Goal: Use online tool/utility

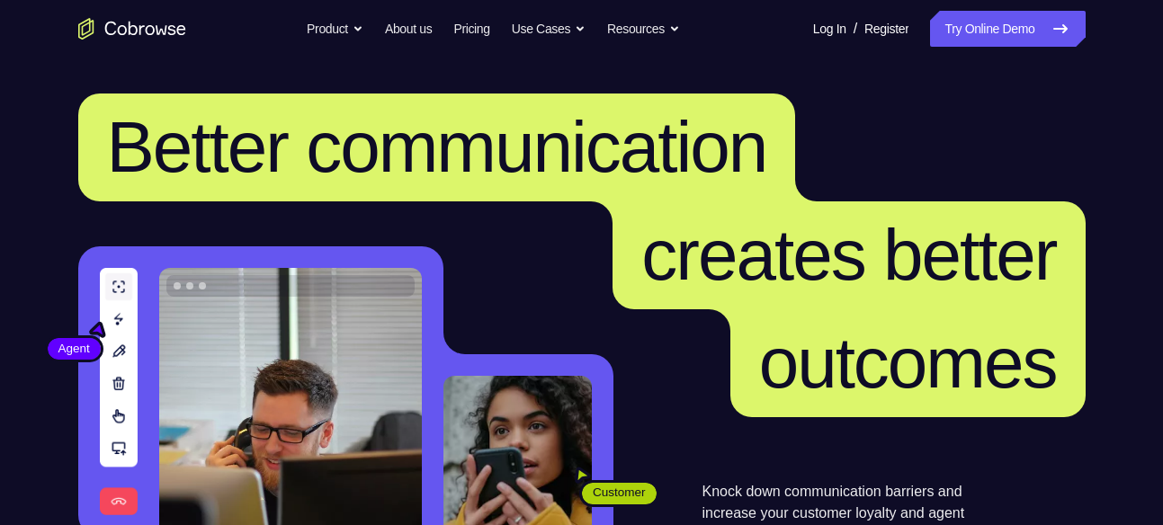
click at [998, 36] on link "Try Online Demo" at bounding box center [1007, 29] width 155 height 36
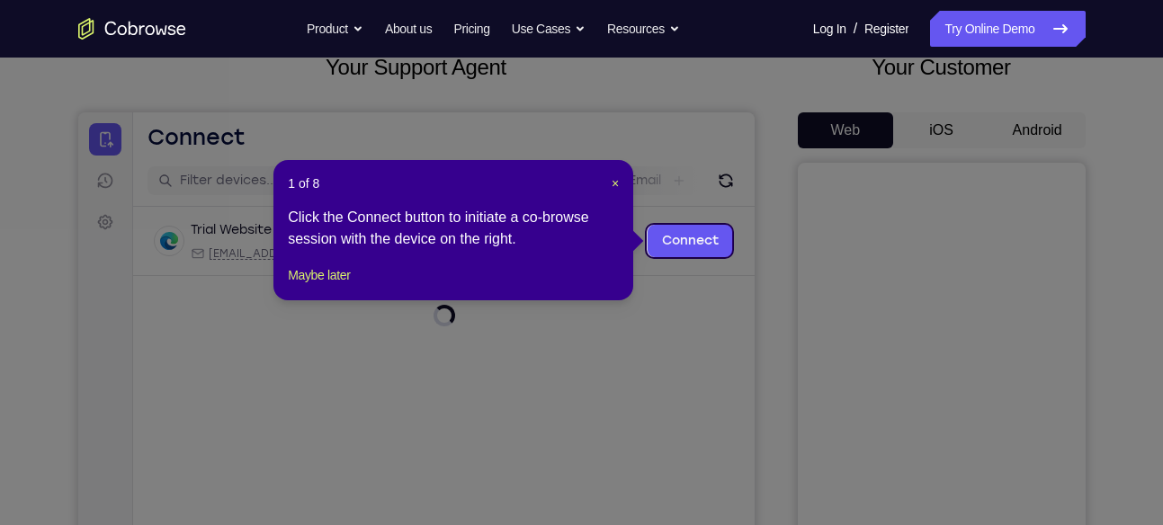
scroll to position [122, 0]
click at [365, 300] on div "1 of 8 × Click the Connect button to initiate a co-browse session with the devi…" at bounding box center [454, 229] width 360 height 140
click at [348, 285] on button "Maybe later" at bounding box center [319, 275] width 62 height 22
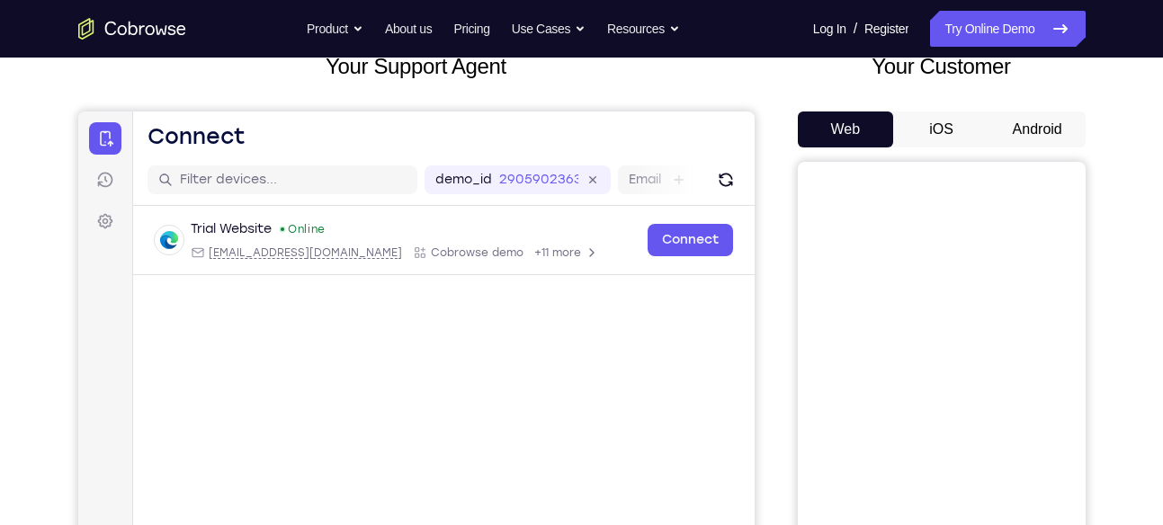
click at [1044, 126] on button "Android" at bounding box center [1038, 130] width 96 height 36
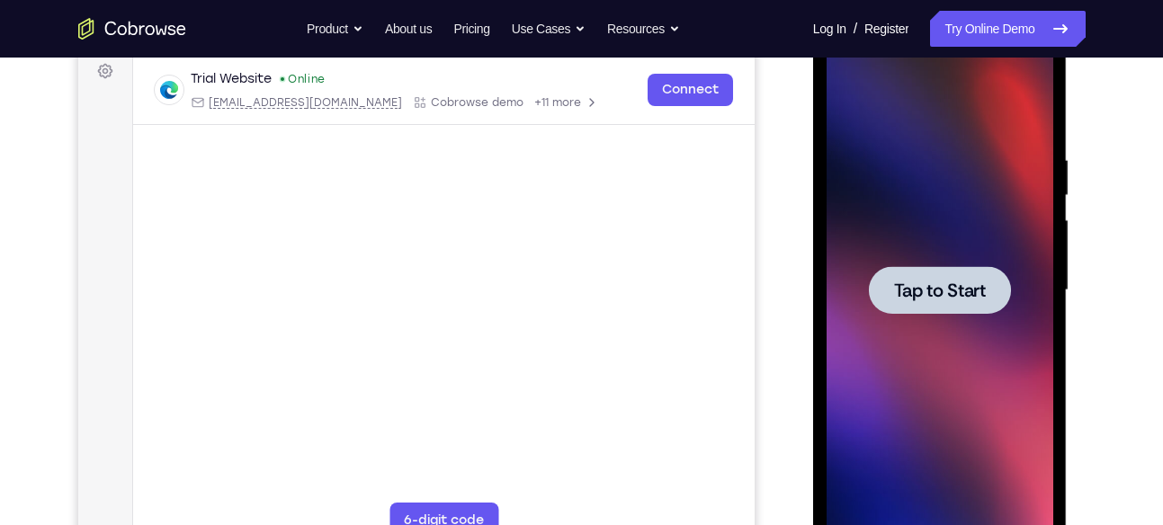
scroll to position [0, 0]
click at [992, 274] on div at bounding box center [940, 290] width 142 height 48
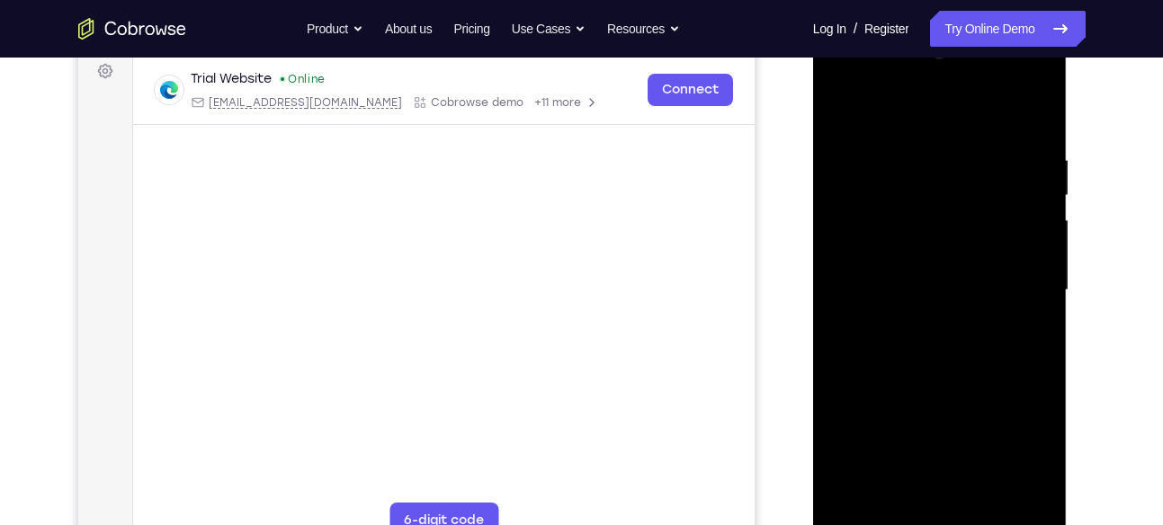
scroll to position [360, 0]
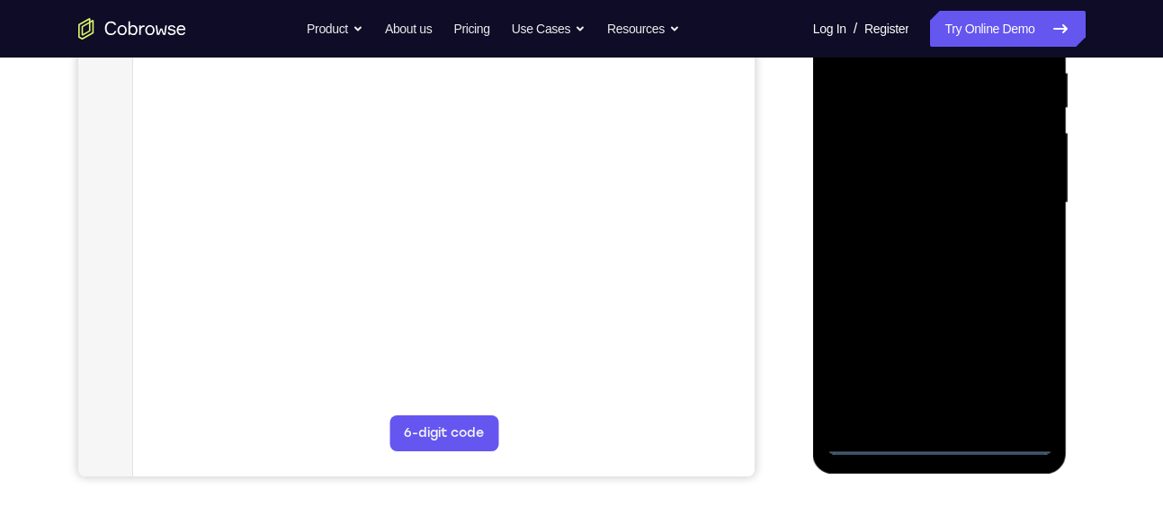
click at [935, 438] on div at bounding box center [940, 203] width 227 height 504
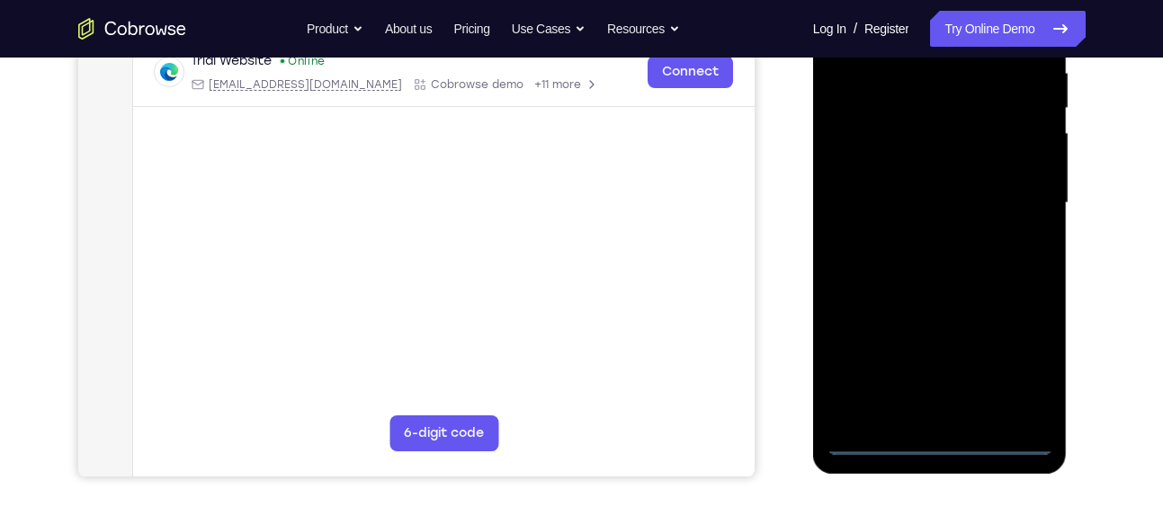
click at [1015, 368] on div at bounding box center [940, 203] width 227 height 504
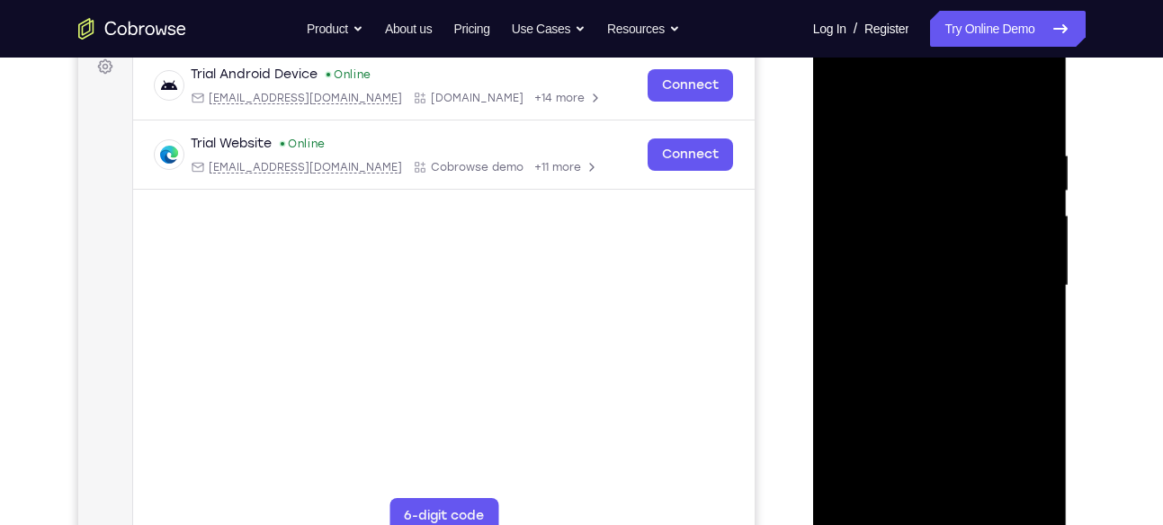
scroll to position [260, 0]
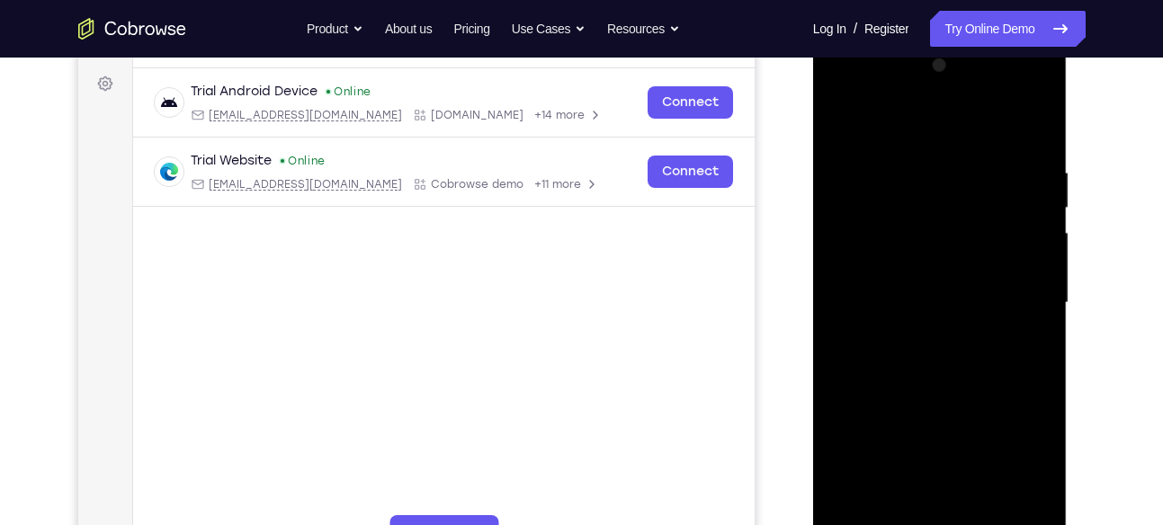
click at [926, 122] on div at bounding box center [940, 303] width 227 height 504
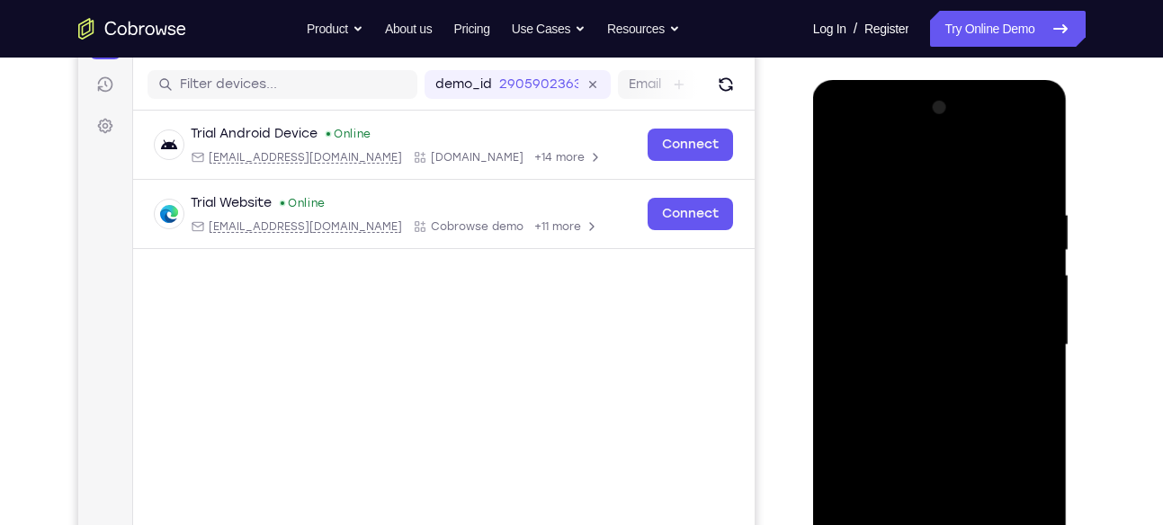
scroll to position [206, 0]
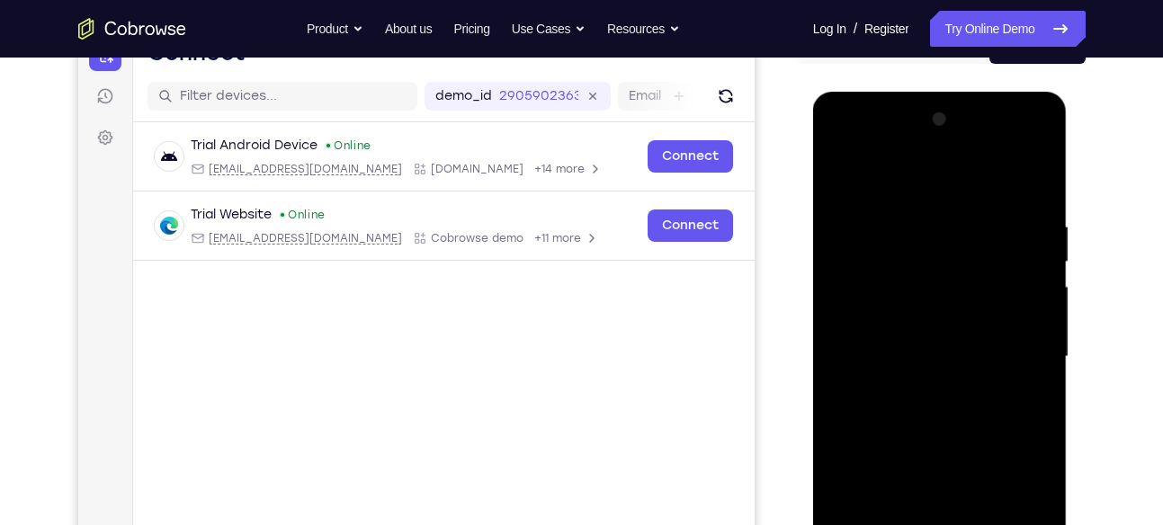
click at [1008, 341] on div at bounding box center [940, 357] width 227 height 504
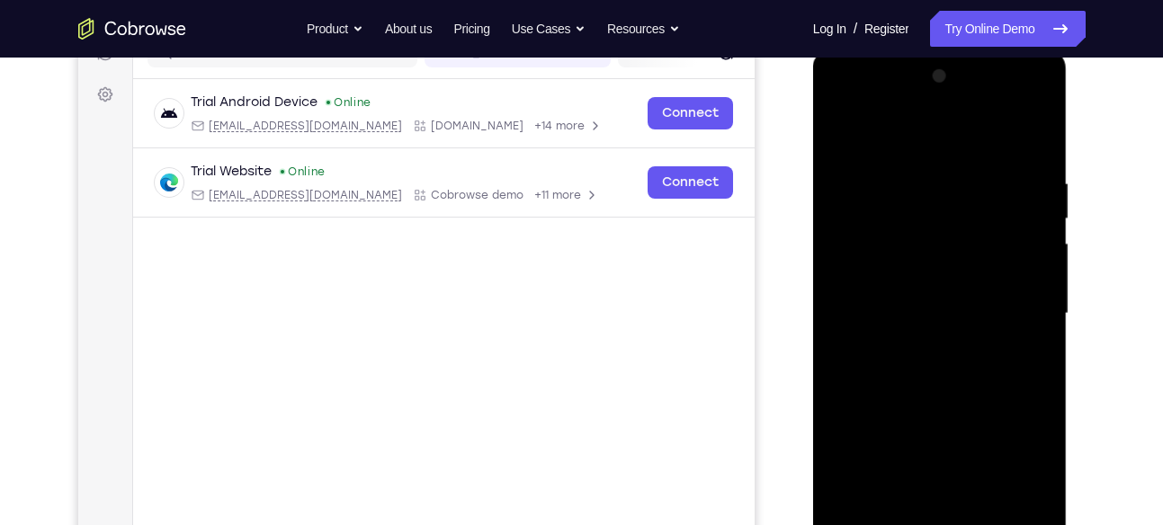
scroll to position [253, 0]
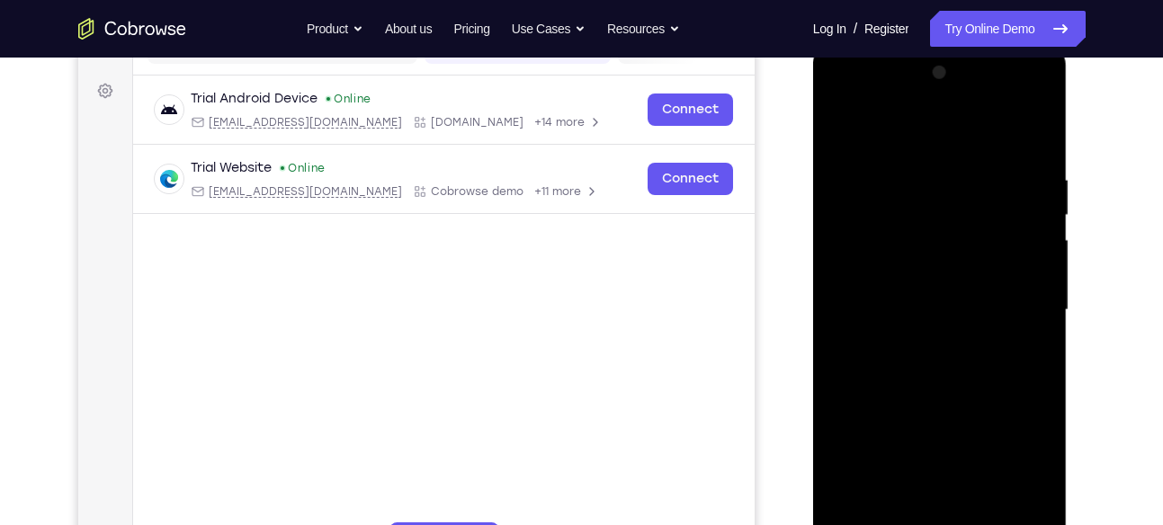
click at [930, 340] on div at bounding box center [940, 310] width 227 height 504
click at [929, 408] on div at bounding box center [940, 310] width 227 height 504
click at [920, 235] on div at bounding box center [940, 310] width 227 height 504
click at [930, 287] on div at bounding box center [940, 310] width 227 height 504
click at [930, 229] on div at bounding box center [940, 310] width 227 height 504
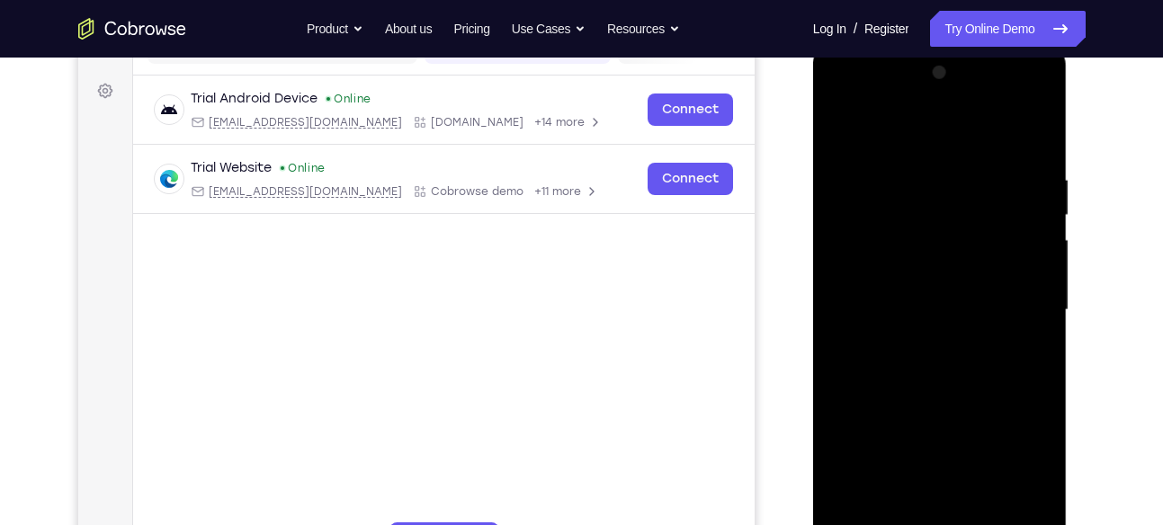
click at [930, 257] on div at bounding box center [940, 310] width 227 height 504
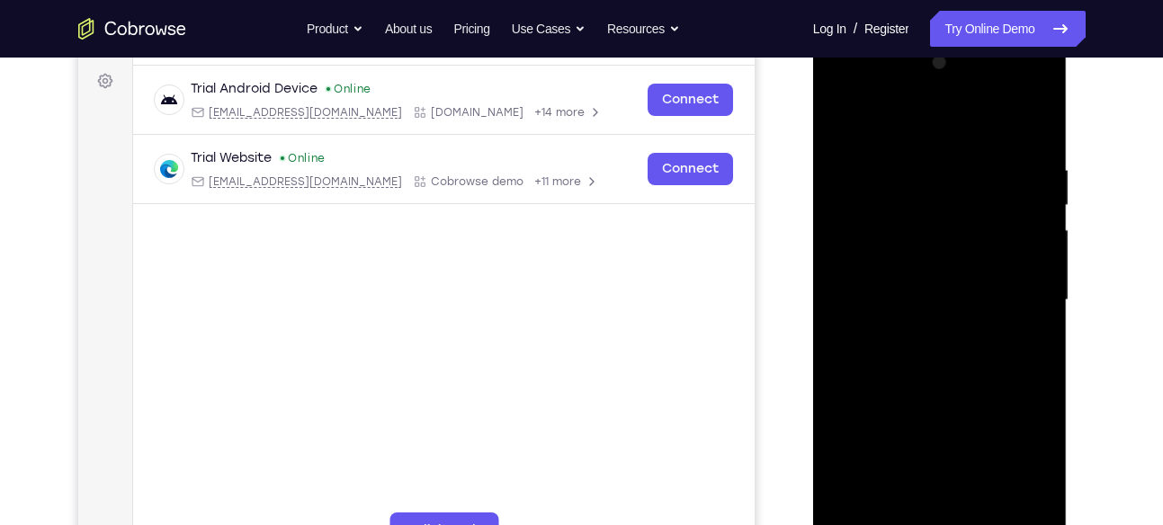
click at [930, 297] on div at bounding box center [940, 301] width 227 height 504
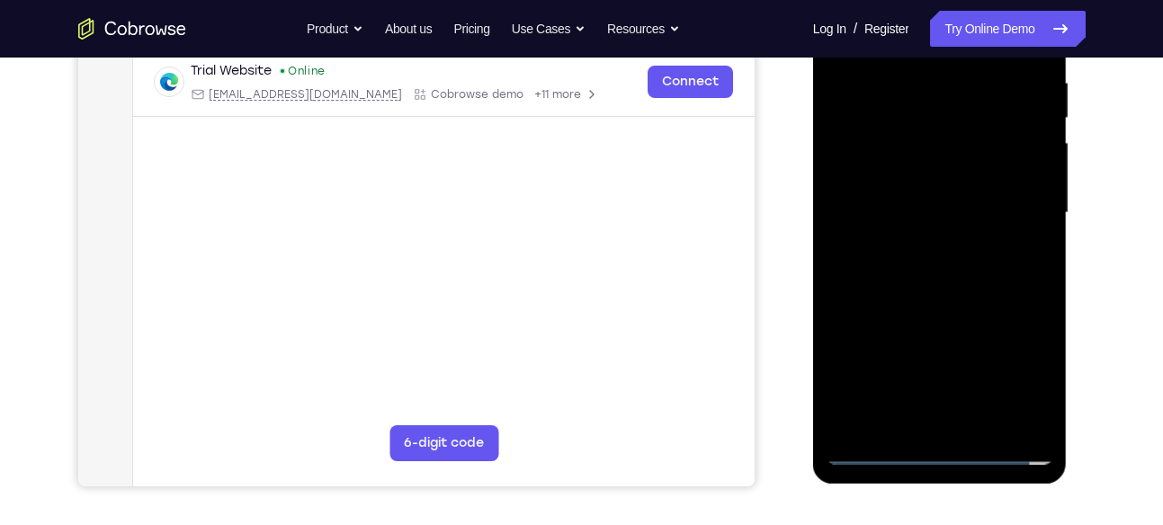
scroll to position [355, 0]
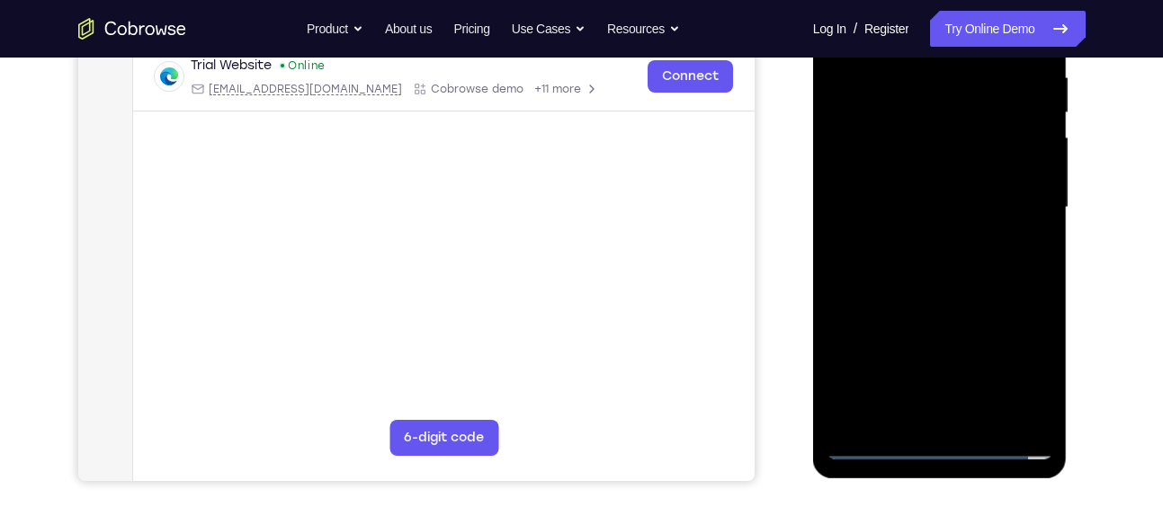
click at [961, 418] on div at bounding box center [940, 208] width 227 height 504
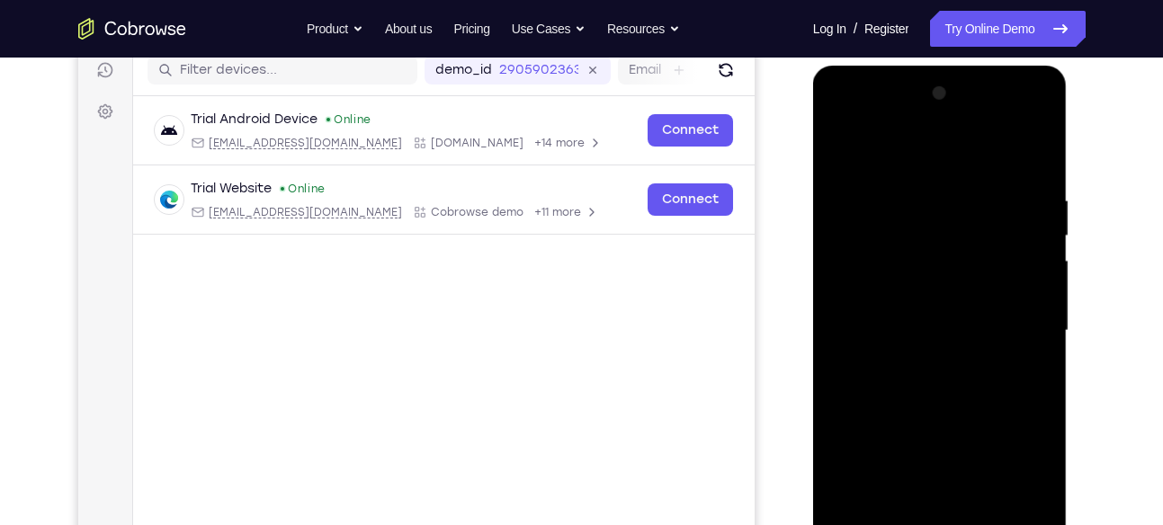
scroll to position [231, 0]
click at [884, 248] on div at bounding box center [940, 332] width 227 height 504
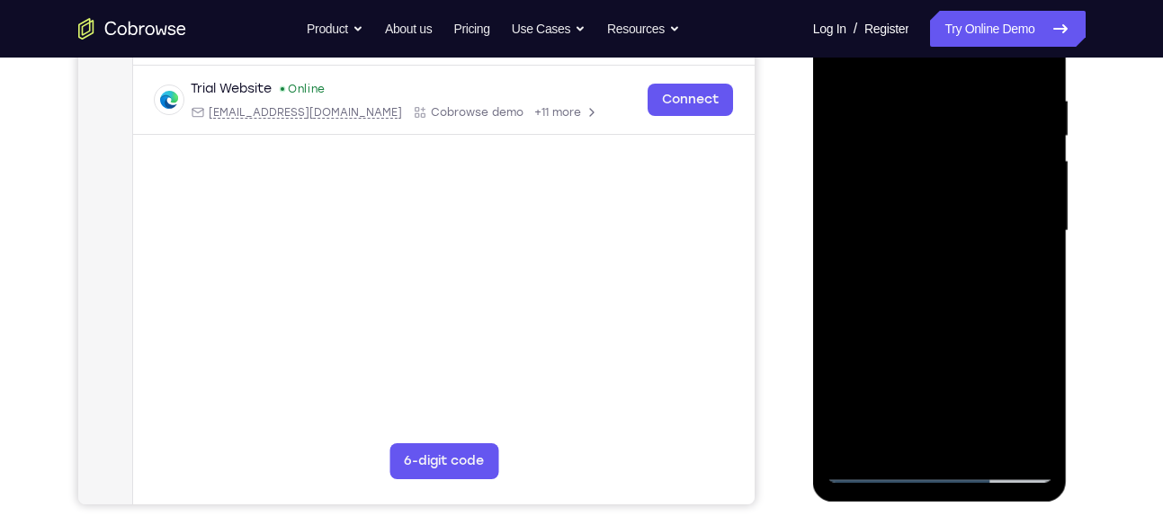
scroll to position [331, 0]
click at [948, 301] on div at bounding box center [940, 232] width 227 height 504
click at [1040, 274] on div at bounding box center [940, 232] width 227 height 504
click at [1040, 279] on div at bounding box center [940, 232] width 227 height 504
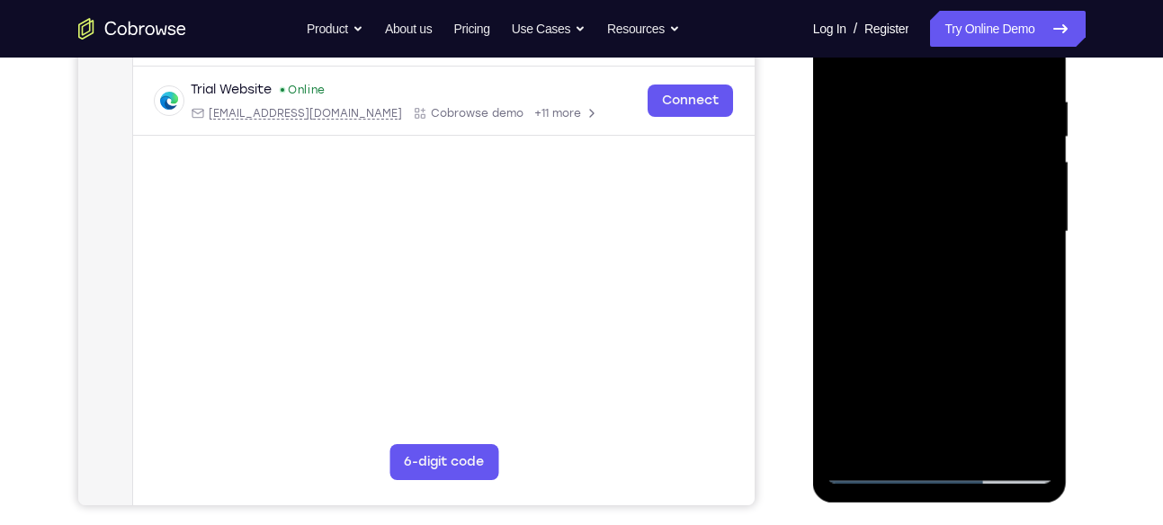
click at [1040, 279] on div at bounding box center [940, 232] width 227 height 504
click at [1043, 421] on div at bounding box center [940, 232] width 227 height 504
click at [985, 299] on div at bounding box center [940, 232] width 227 height 504
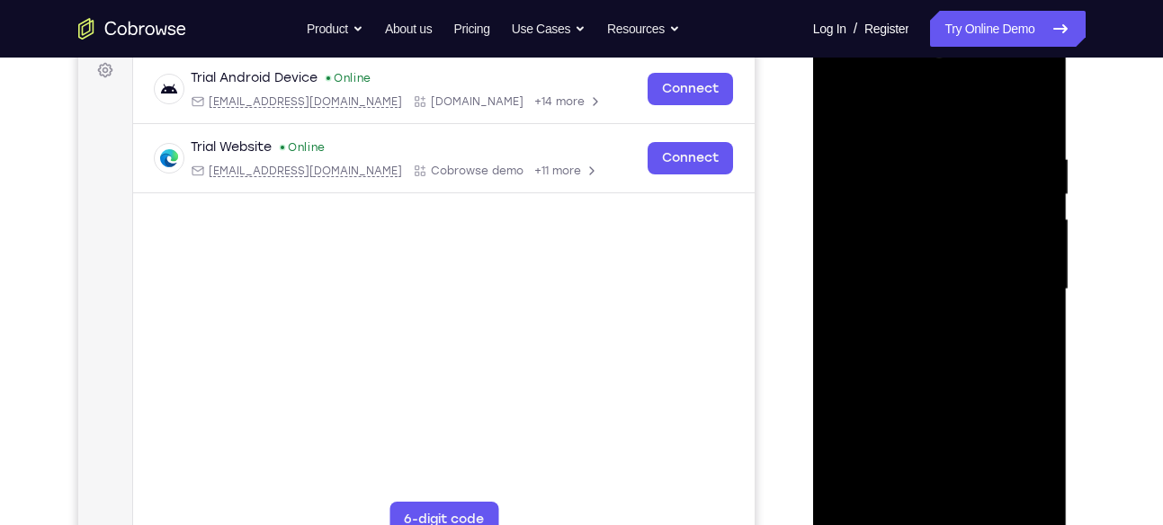
scroll to position [271, 0]
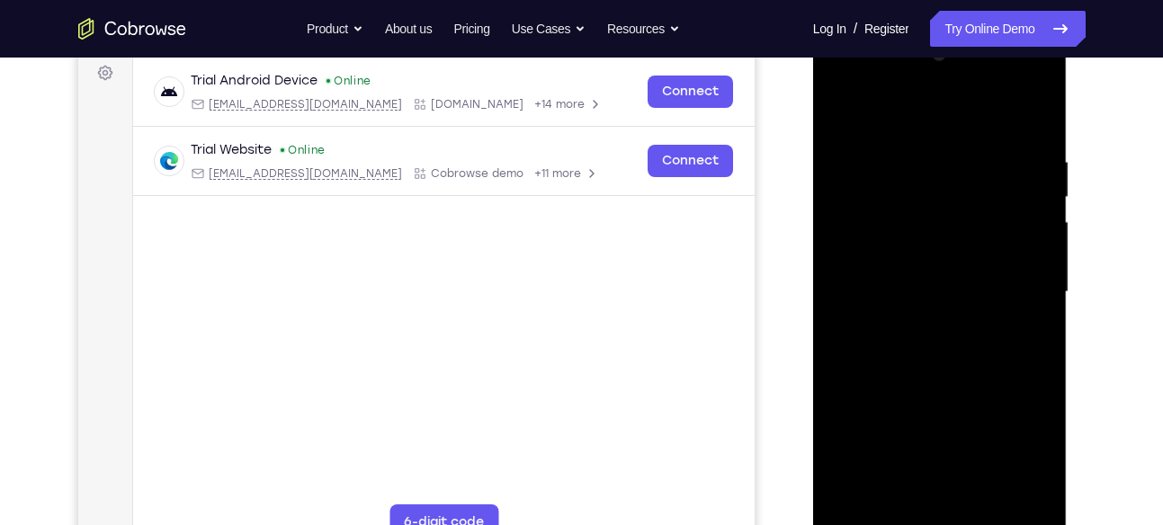
click at [922, 159] on div at bounding box center [940, 292] width 227 height 504
click at [1035, 122] on div at bounding box center [940, 292] width 227 height 504
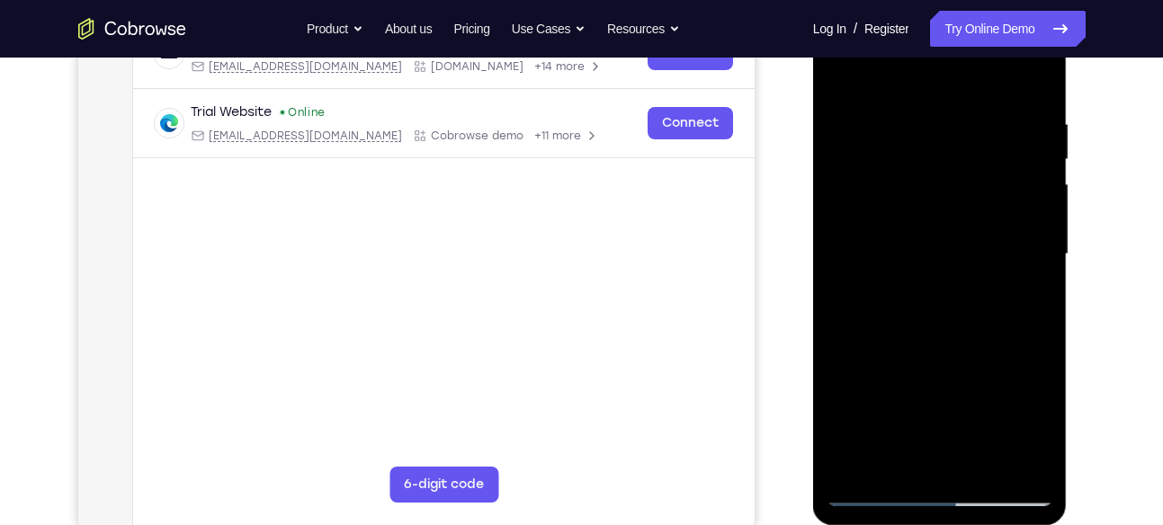
scroll to position [283, 0]
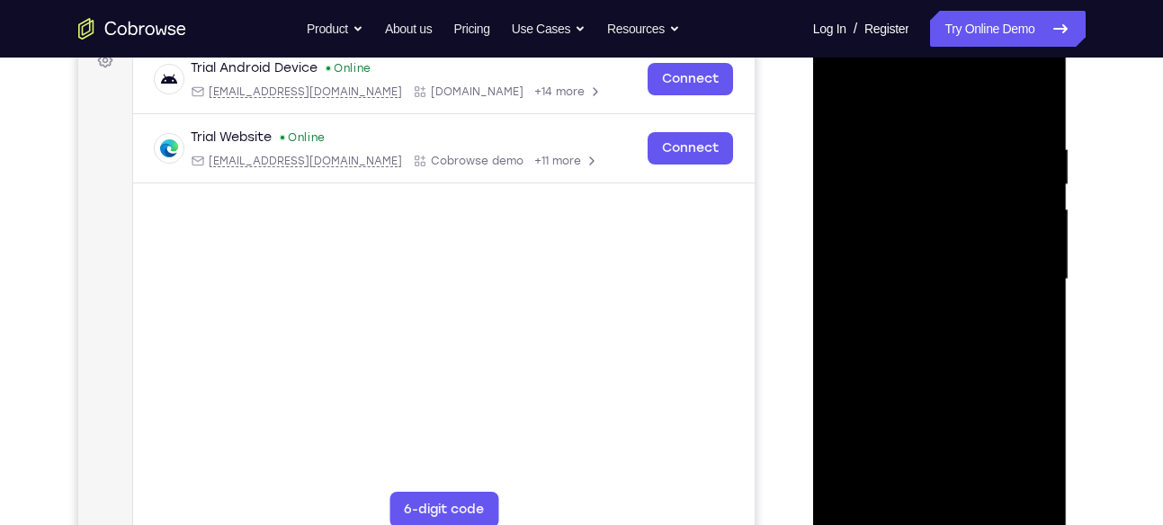
click at [1037, 101] on div at bounding box center [940, 280] width 227 height 504
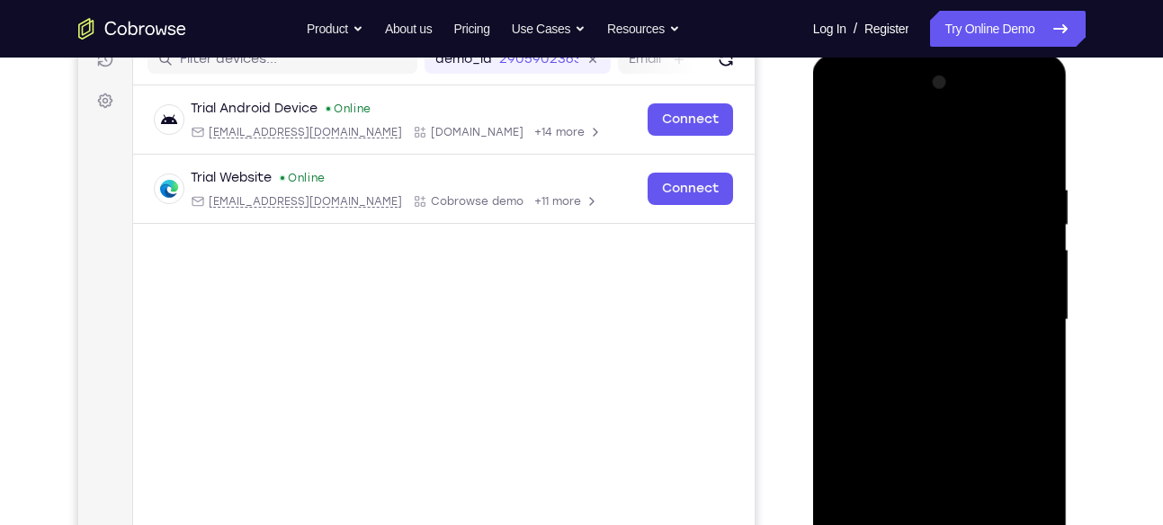
scroll to position [240, 0]
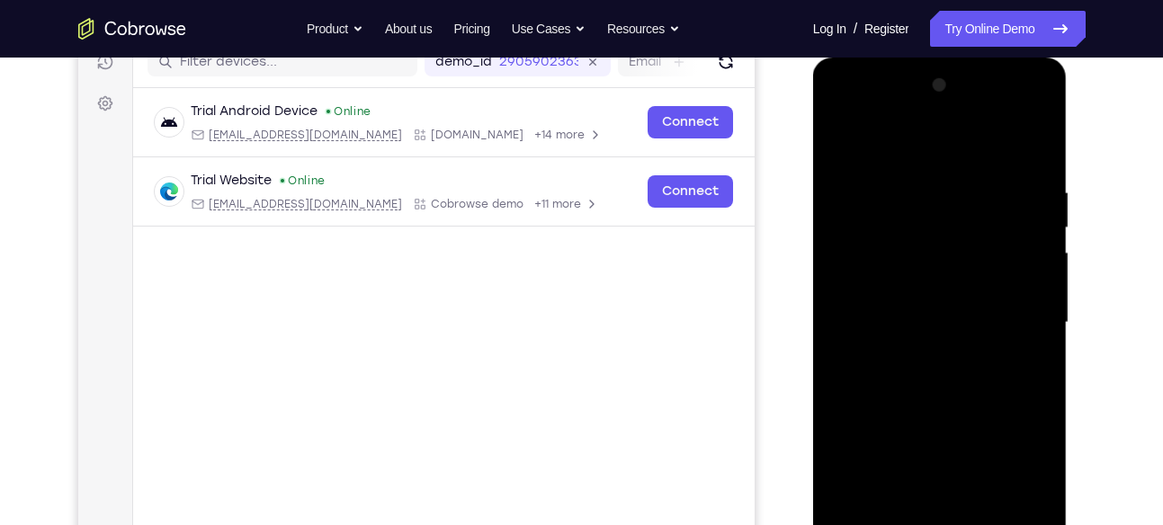
click at [844, 133] on div at bounding box center [940, 323] width 227 height 504
click at [1040, 116] on div at bounding box center [940, 323] width 227 height 504
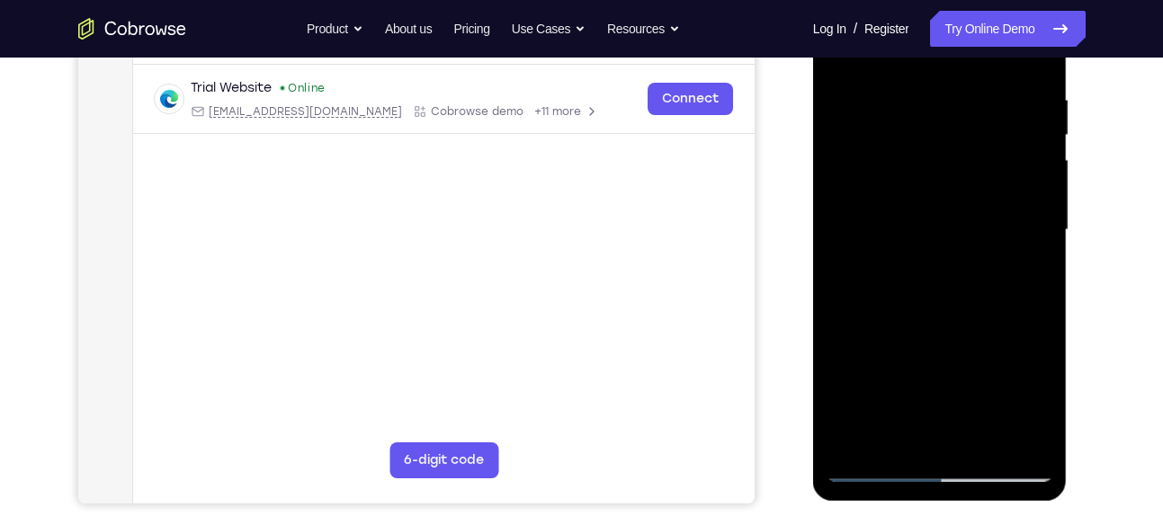
scroll to position [374, 0]
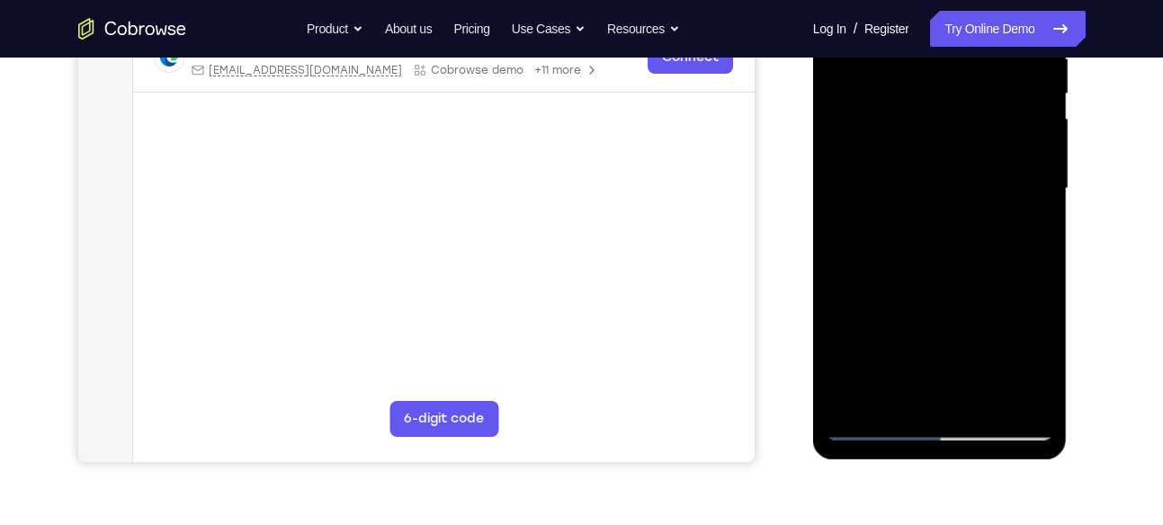
click at [978, 395] on div at bounding box center [940, 189] width 227 height 504
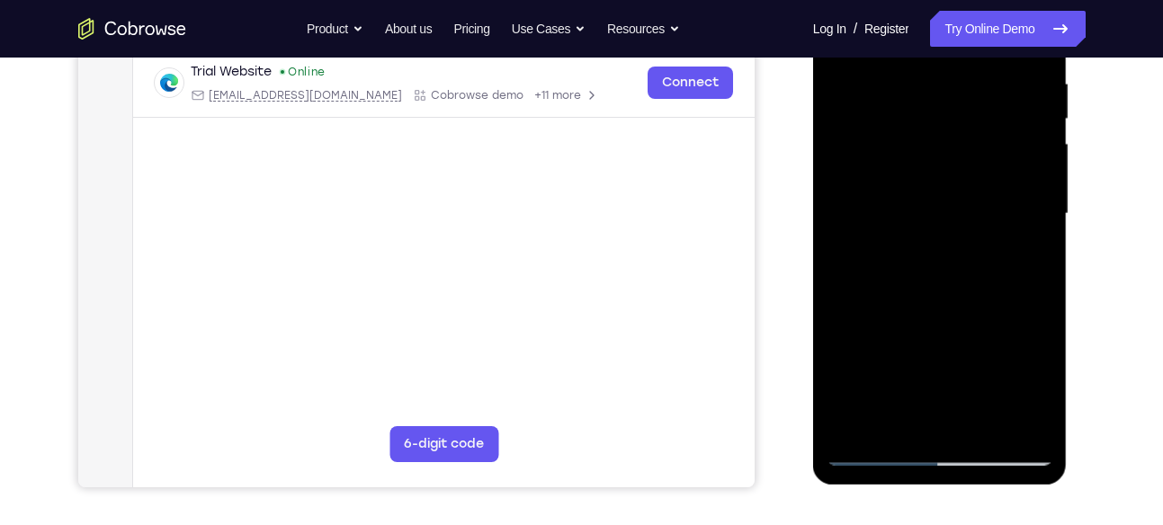
scroll to position [347, 0]
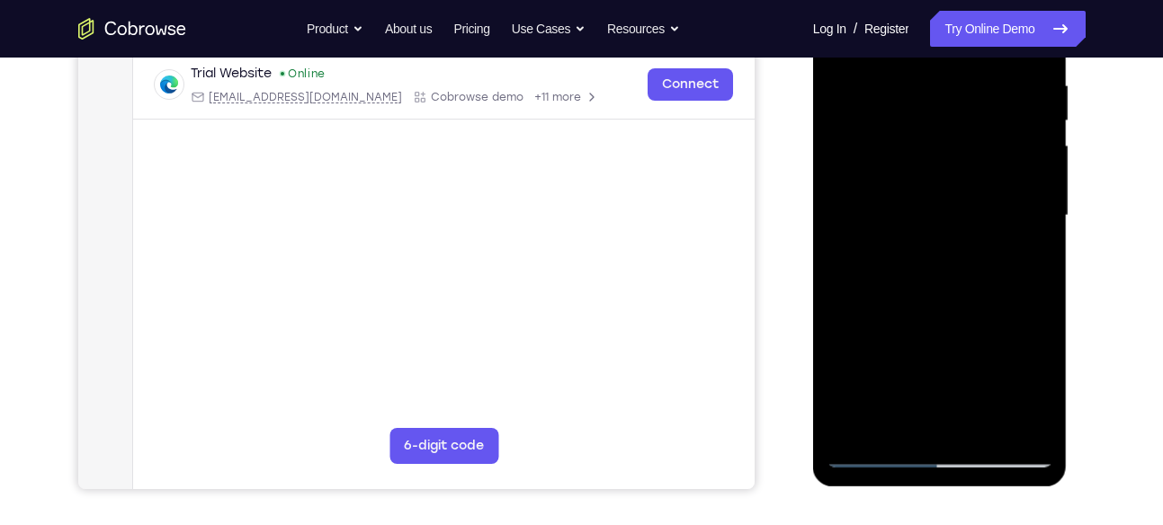
click at [930, 304] on div at bounding box center [940, 216] width 227 height 504
click at [985, 308] on div at bounding box center [940, 216] width 227 height 504
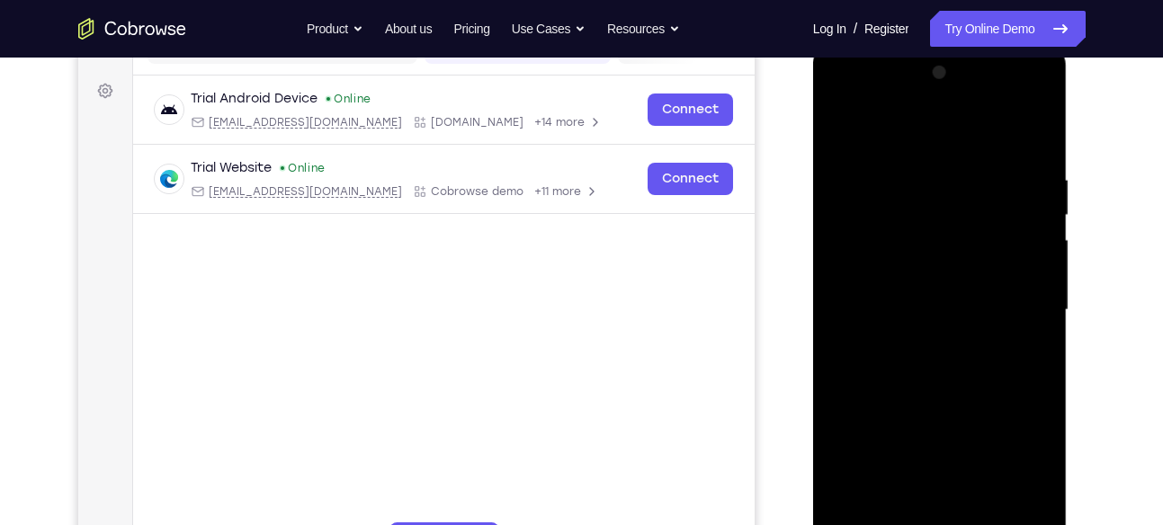
scroll to position [247, 0]
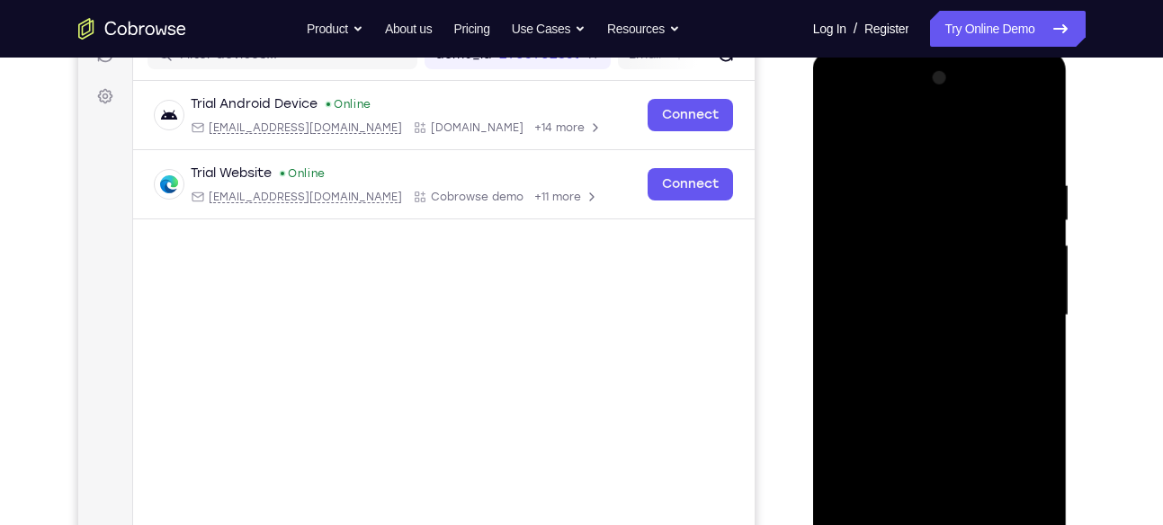
click at [844, 134] on div at bounding box center [940, 316] width 227 height 504
click at [1029, 184] on div at bounding box center [940, 316] width 227 height 504
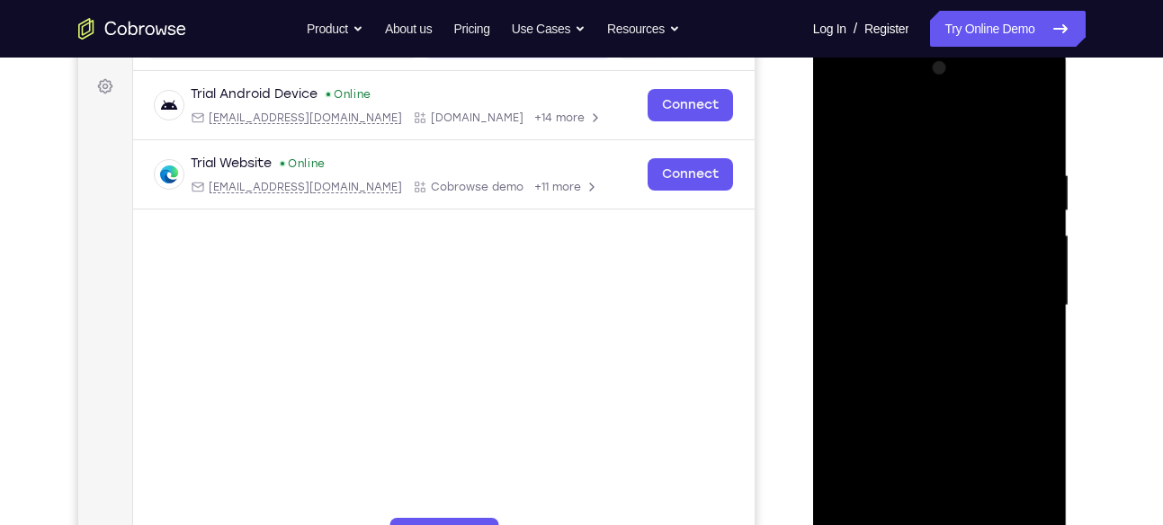
scroll to position [261, 0]
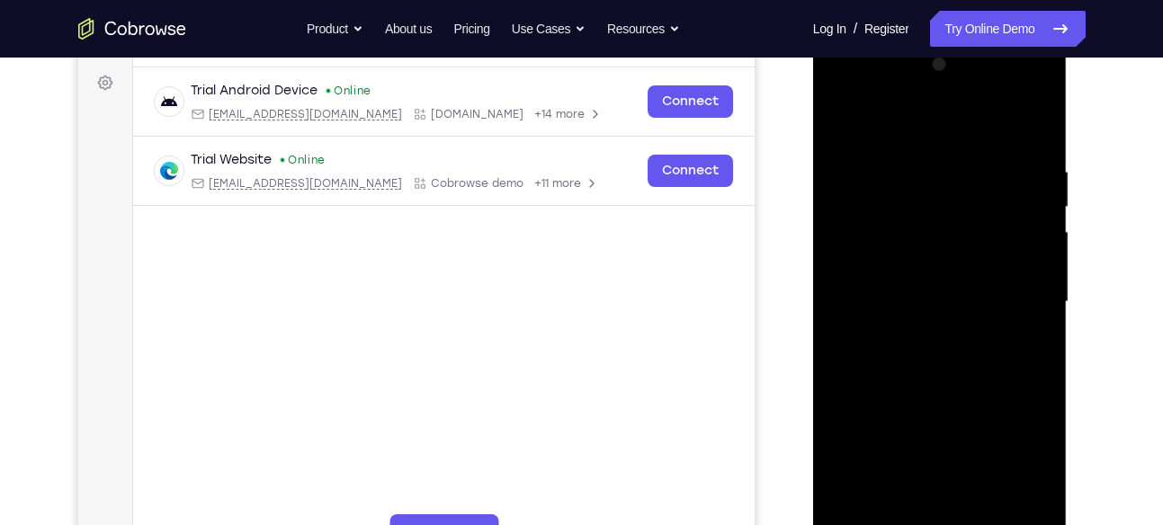
click at [1036, 121] on div at bounding box center [940, 302] width 227 height 504
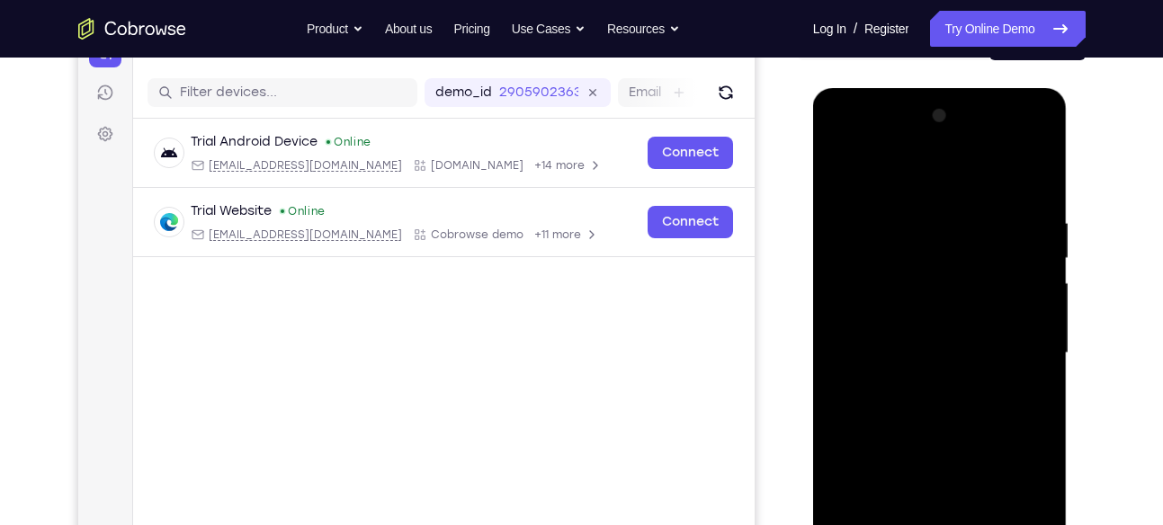
scroll to position [167, 0]
